Goal: Information Seeking & Learning: Understand process/instructions

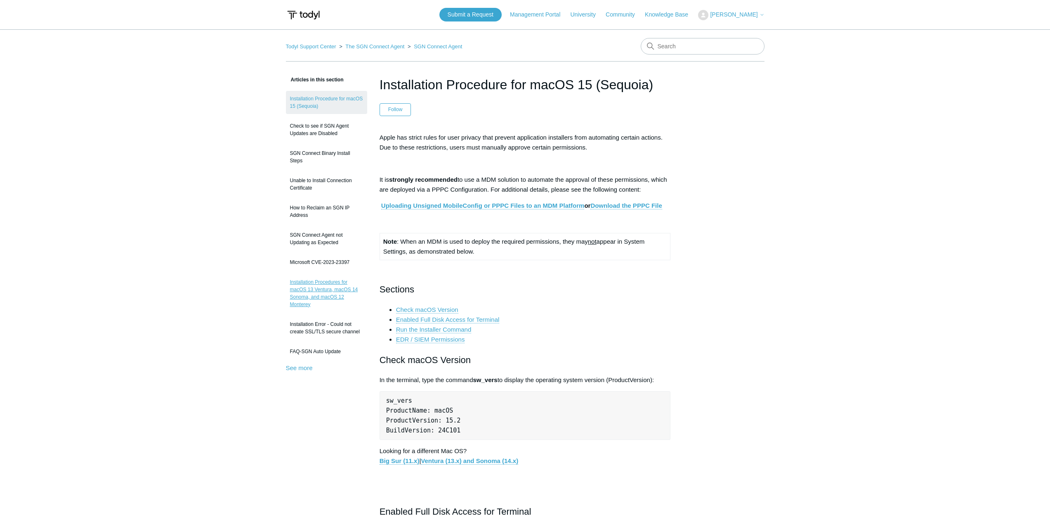
click at [309, 288] on link "Installation Procedures for macOS 13 Ventura, macOS 14 Sonoma, and macOS 12 Mon…" at bounding box center [326, 293] width 81 height 38
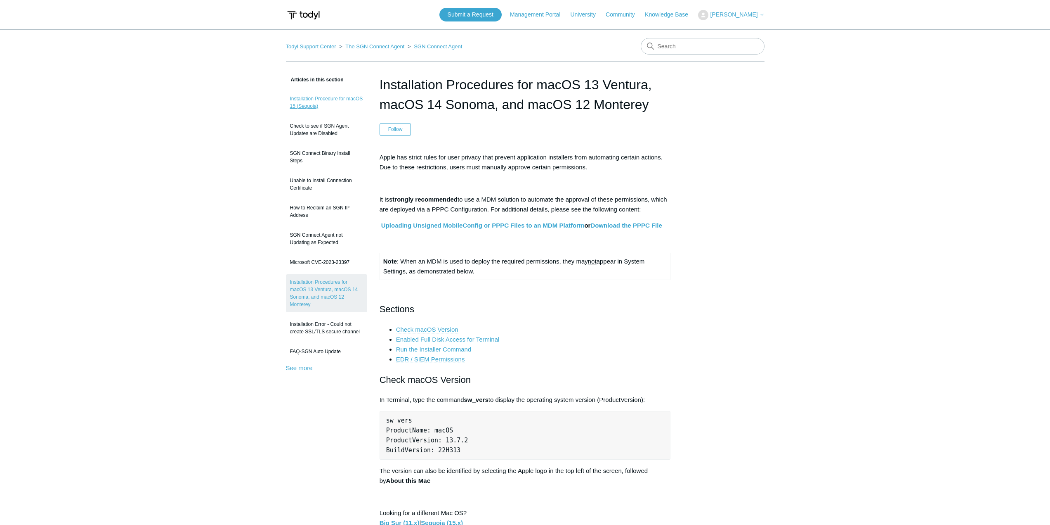
click at [318, 102] on link "Installation Procedure for macOS 15 (Sequoia)" at bounding box center [326, 102] width 81 height 23
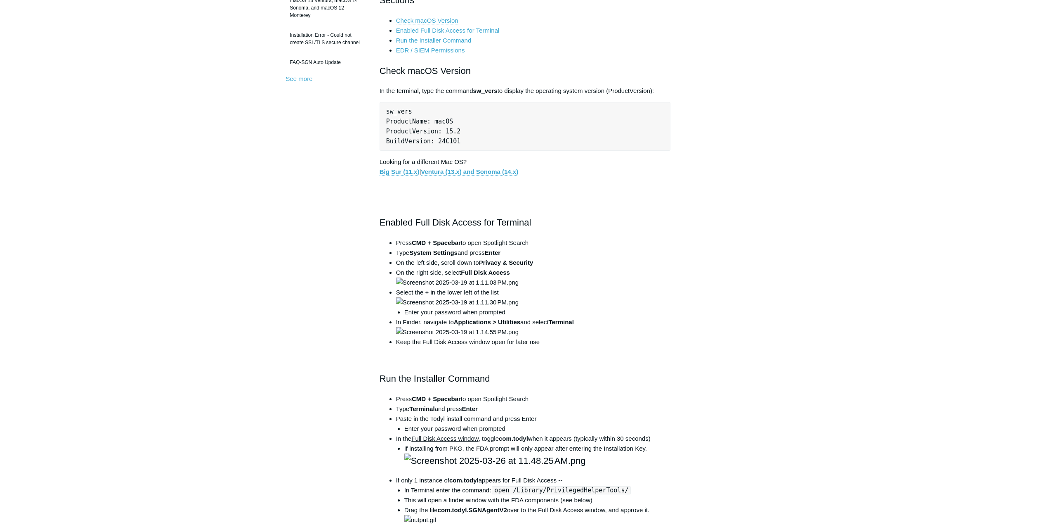
scroll to position [41, 0]
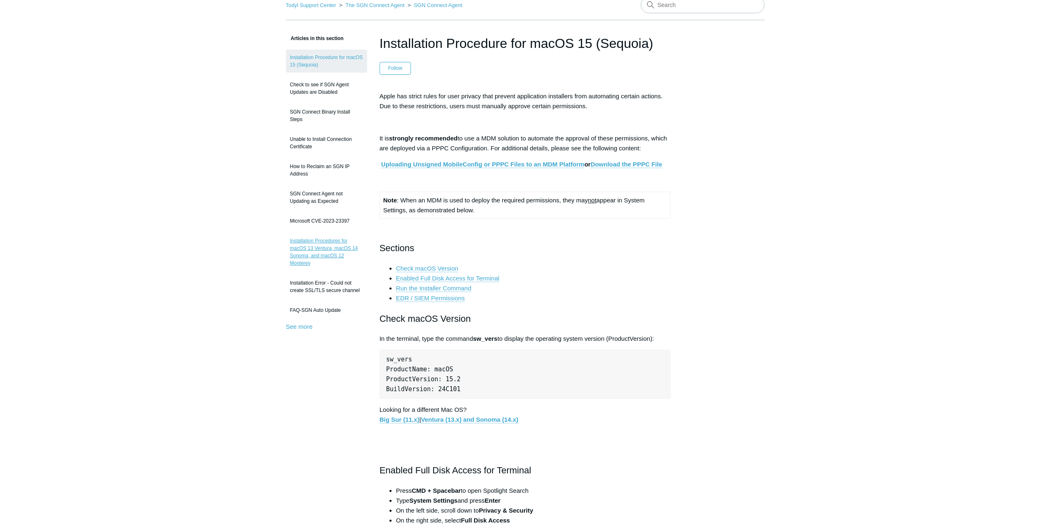
click at [323, 246] on link "Installation Procedures for macOS 13 Ventura, macOS 14 Sonoma, and macOS 12 Mon…" at bounding box center [326, 252] width 81 height 38
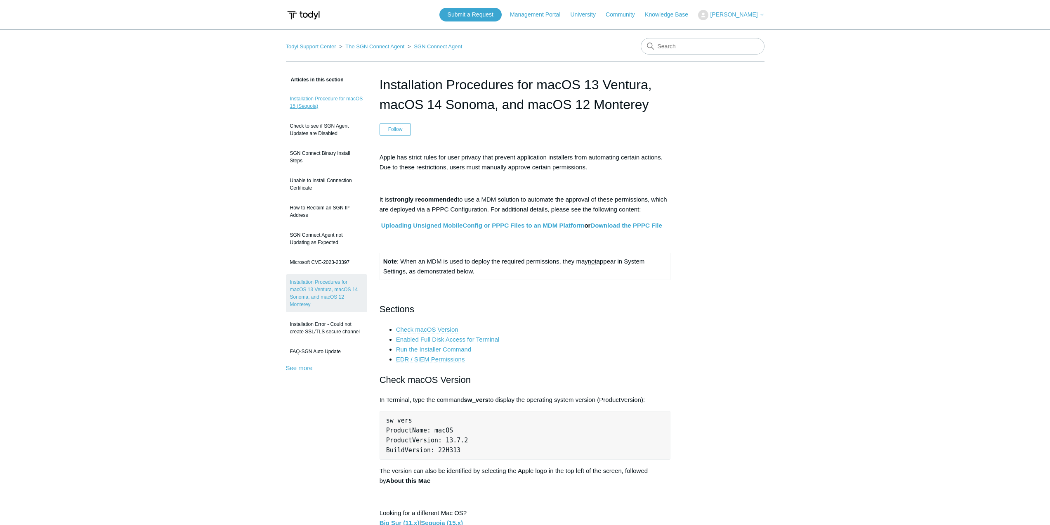
click at [336, 97] on link "Installation Procedure for macOS 15 (Sequoia)" at bounding box center [326, 102] width 81 height 23
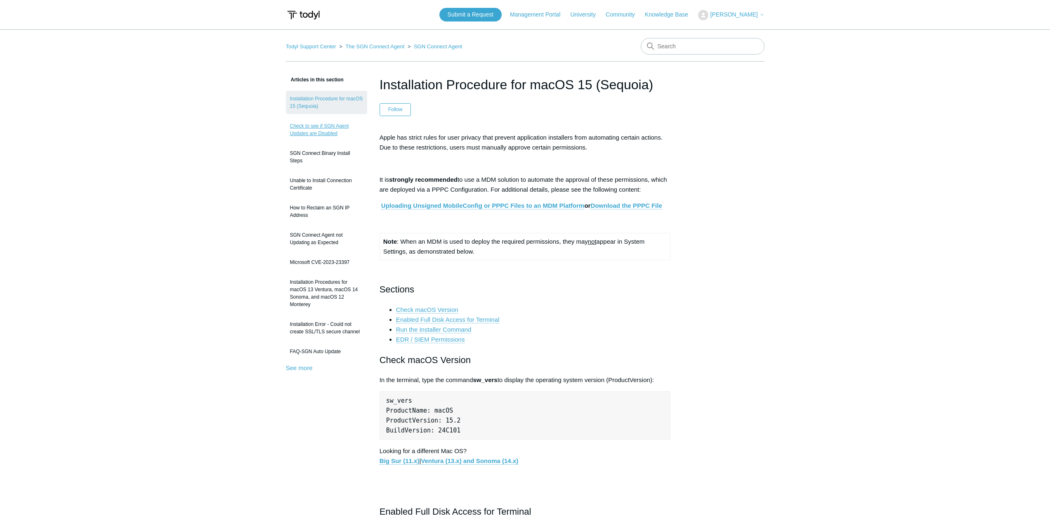
click at [316, 126] on link "Check to see if SGN Agent Updates are Disabled" at bounding box center [326, 129] width 81 height 23
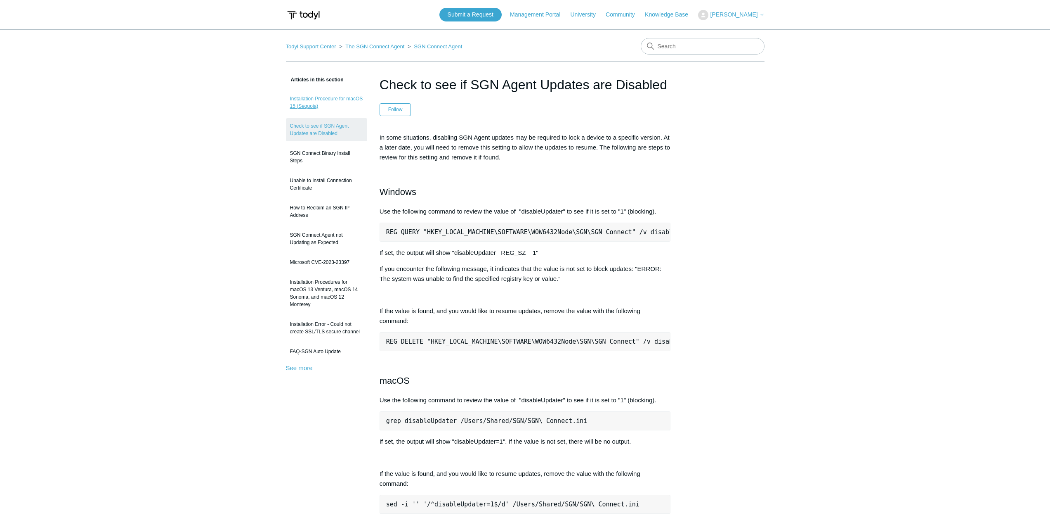
click at [327, 104] on link "Installation Procedure for macOS 15 (Sequoia)" at bounding box center [326, 102] width 81 height 23
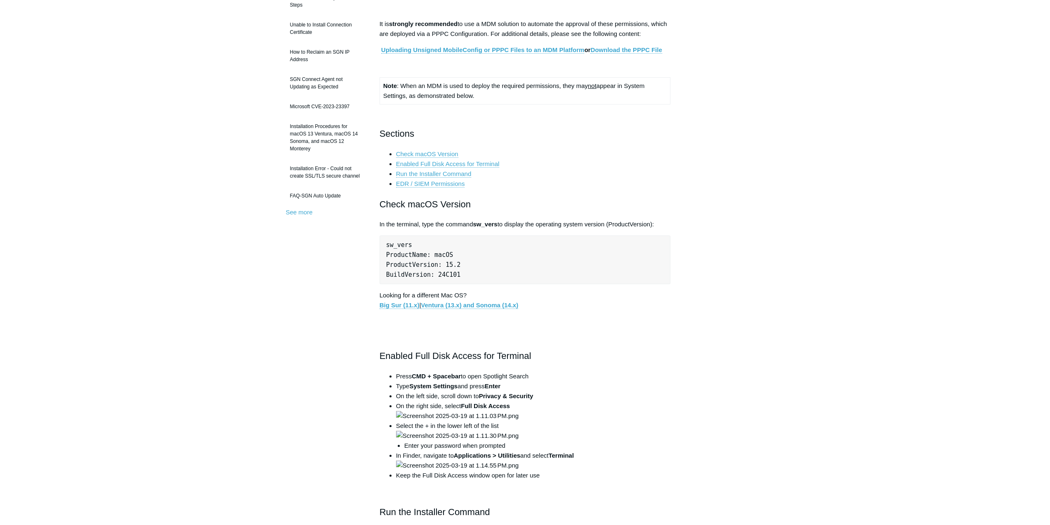
scroll to position [124, 0]
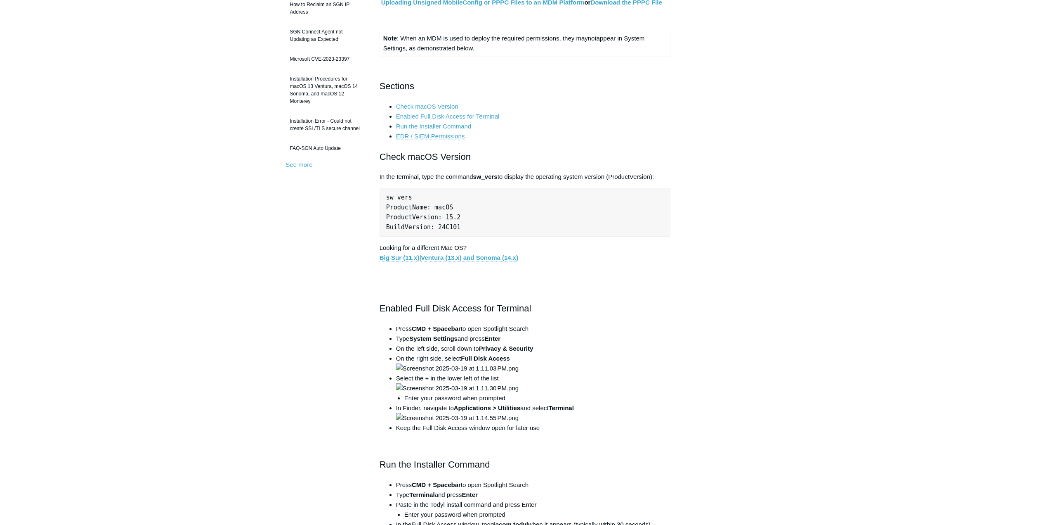
scroll to position [41, 0]
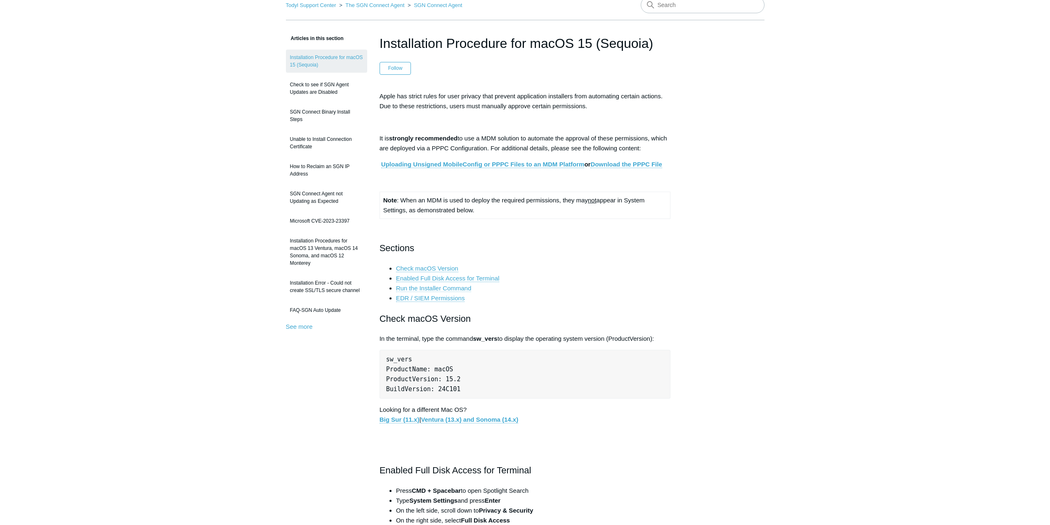
click at [461, 288] on link "Run the Installer Command" at bounding box center [434, 287] width 76 height 7
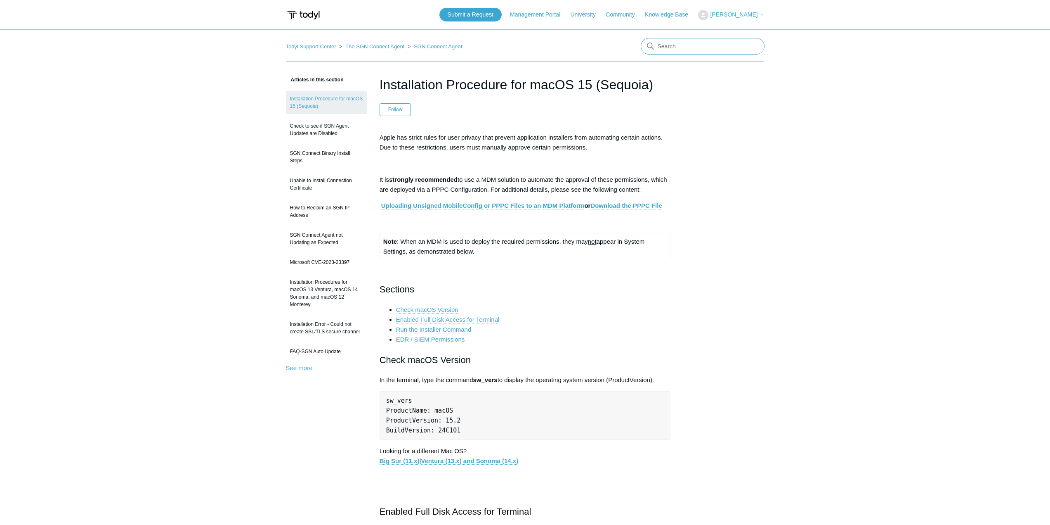
click at [693, 49] on input "Search" at bounding box center [703, 46] width 124 height 17
type input "mac deployment"
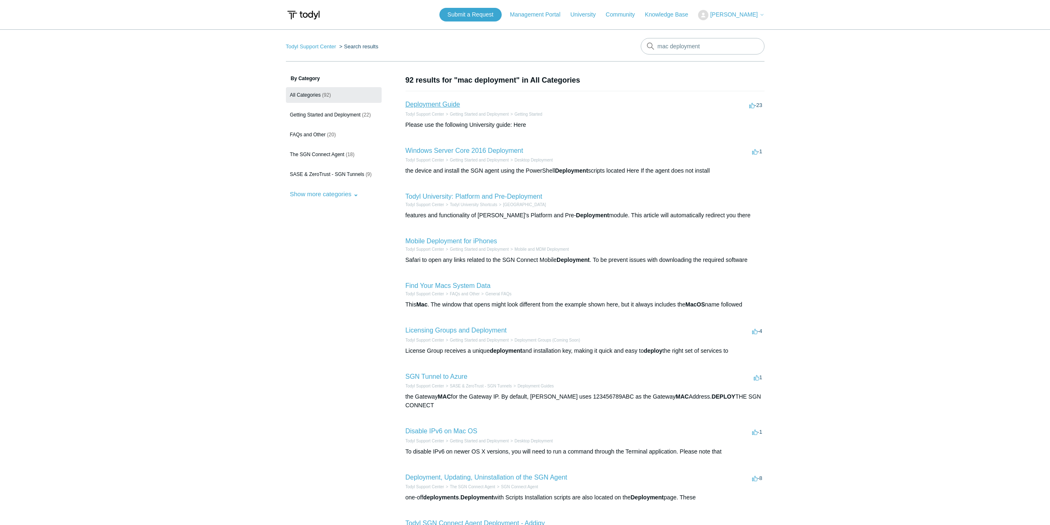
click at [435, 105] on link "Deployment Guide" at bounding box center [433, 104] width 55 height 7
click at [723, 46] on input "mac deployment" at bounding box center [703, 46] width 124 height 17
type input "mac depl"
click at [515, 475] on link "Deployment, Updating, Uninstallation of the SGN Agent" at bounding box center [487, 476] width 162 height 7
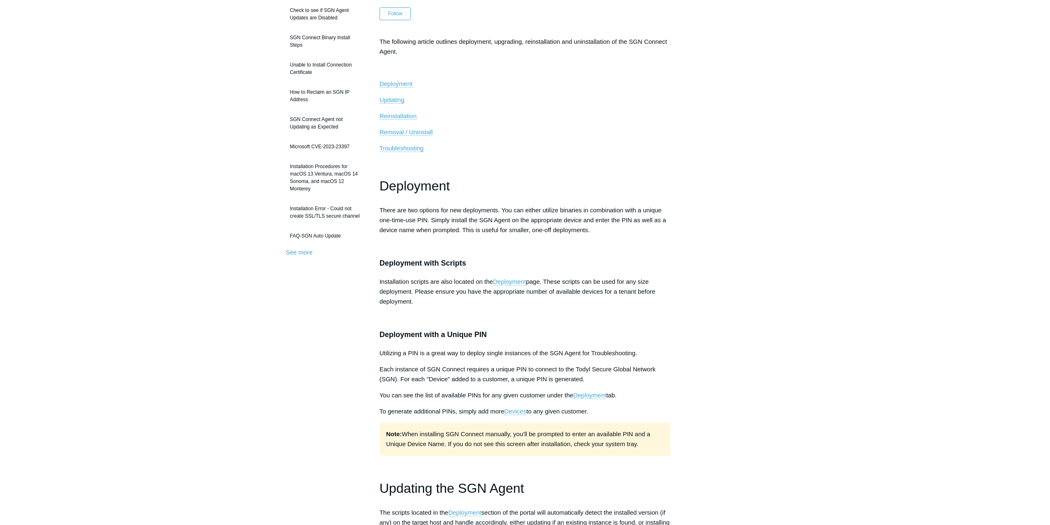
scroll to position [206, 0]
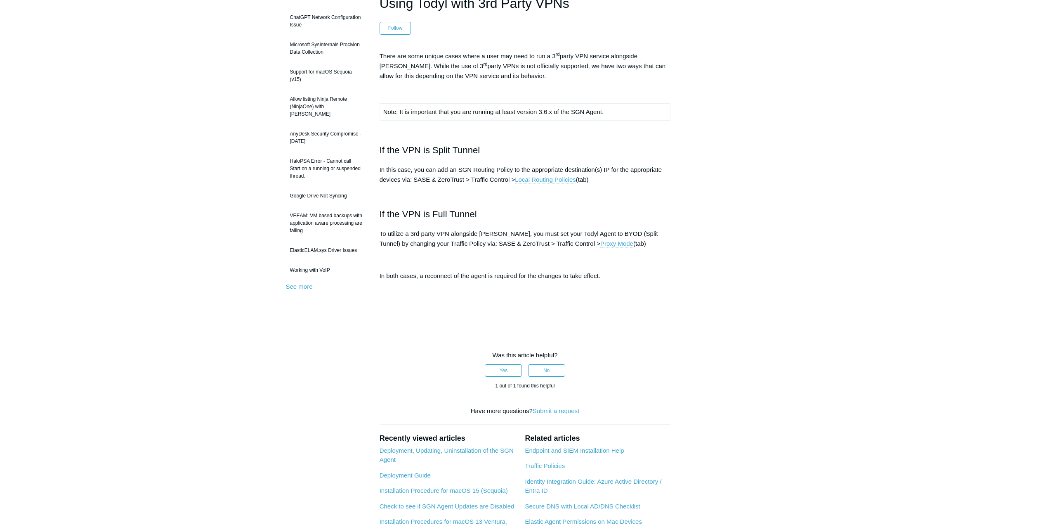
scroll to position [41, 0]
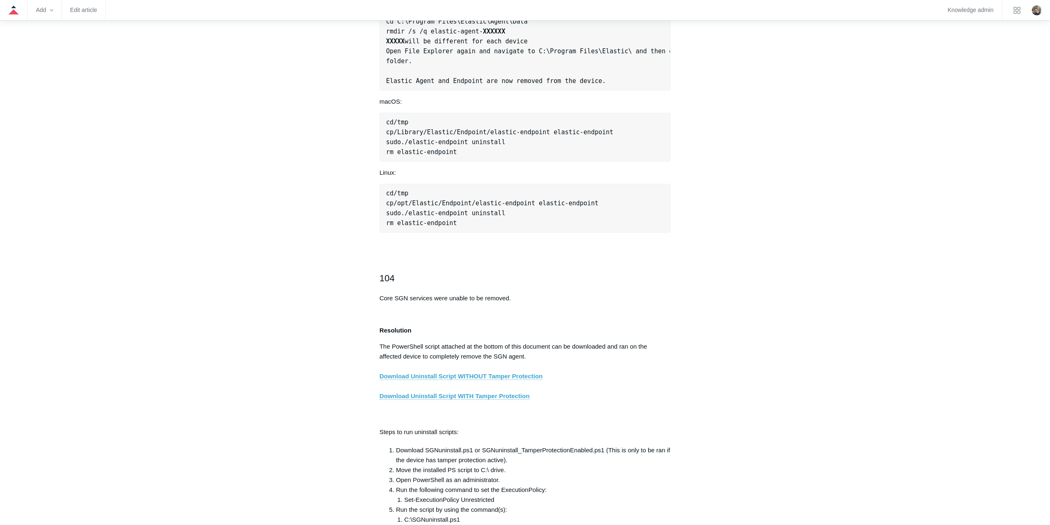
scroll to position [1156, 0]
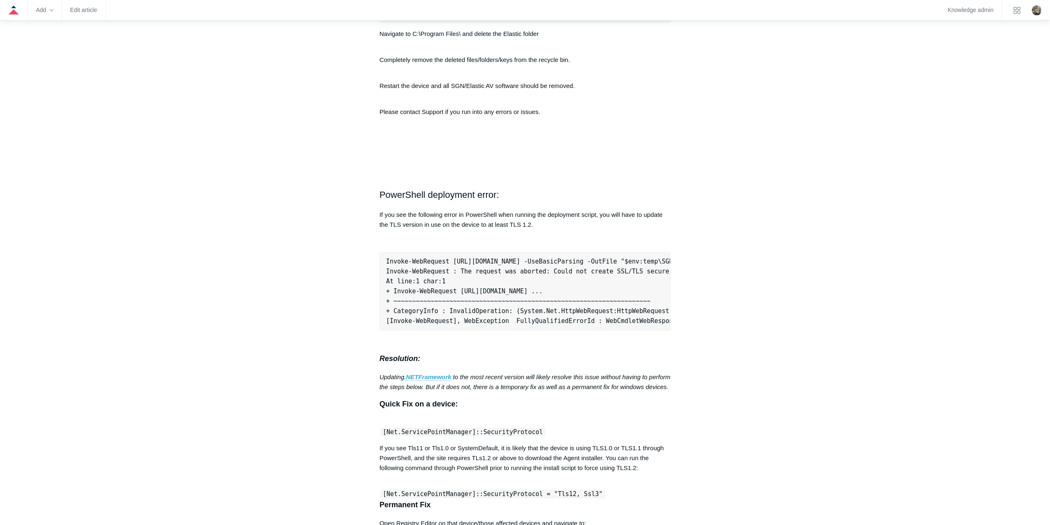
scroll to position [2394, 0]
